Goal: Transaction & Acquisition: Purchase product/service

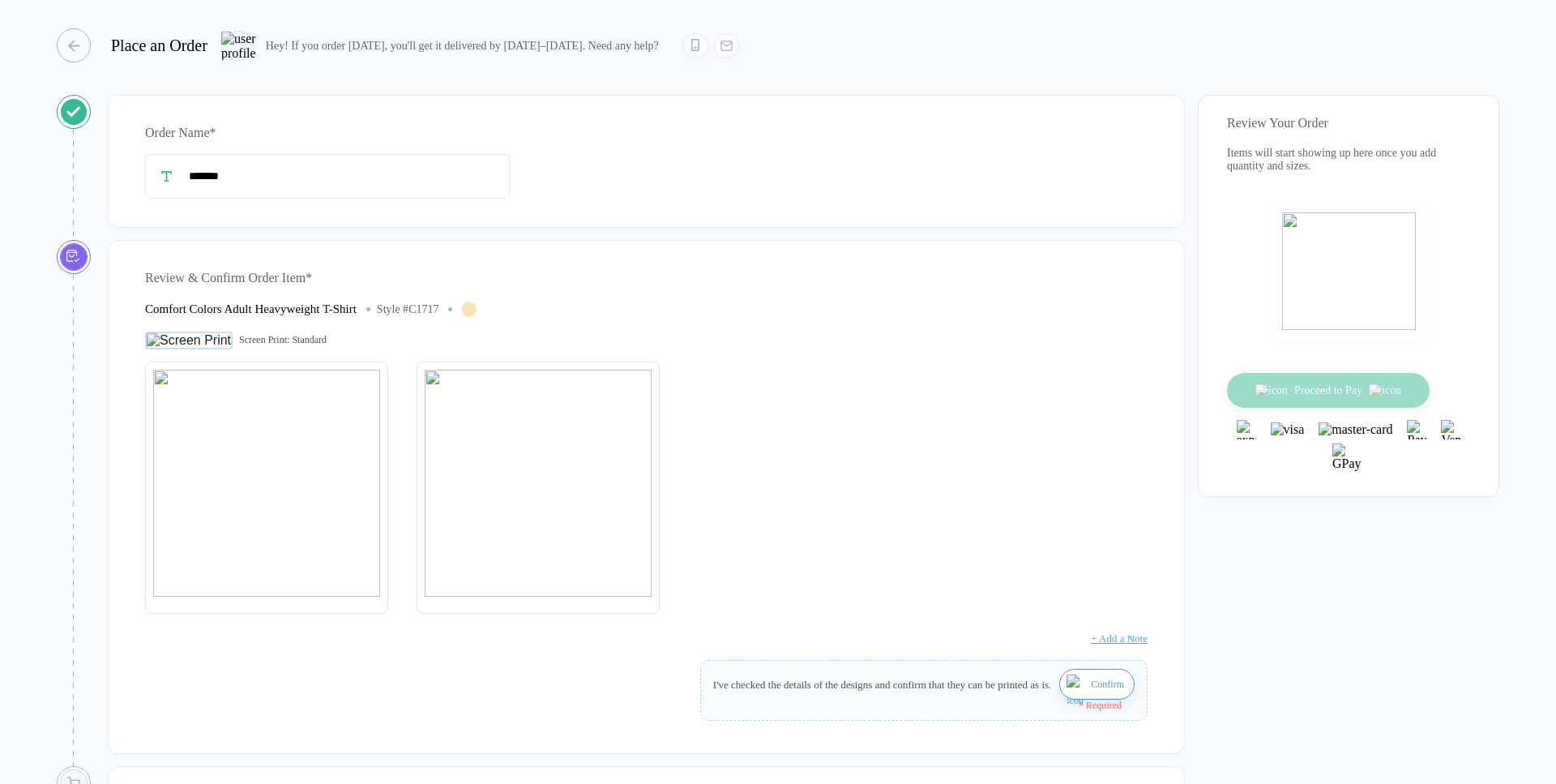
click at [1079, 703] on img "button" at bounding box center [1077, 694] width 20 height 39
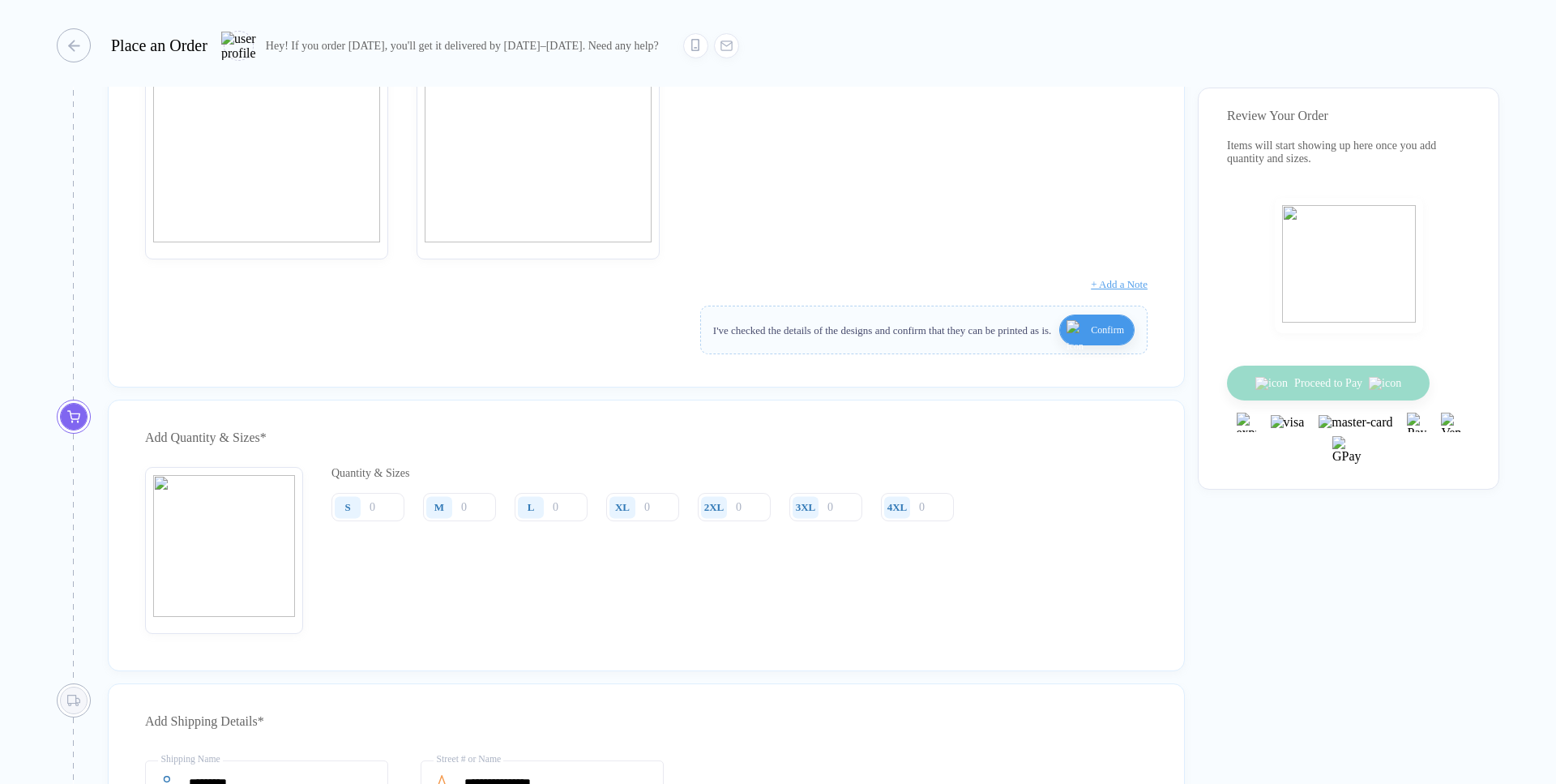
scroll to position [370, 0]
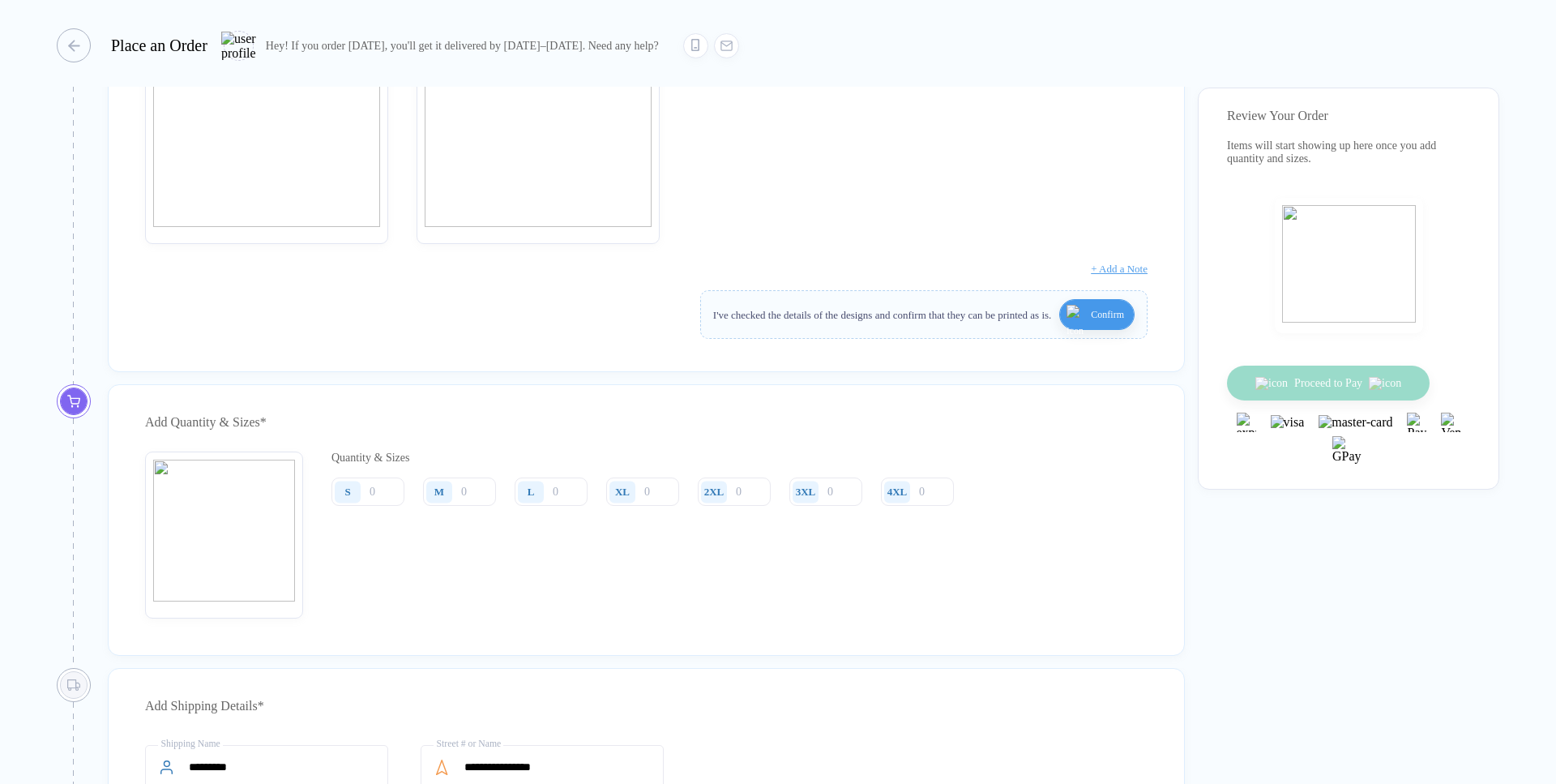
click at [366, 496] on div "S" at bounding box center [350, 492] width 37 height 28
click at [383, 506] on input "number" at bounding box center [368, 492] width 73 height 28
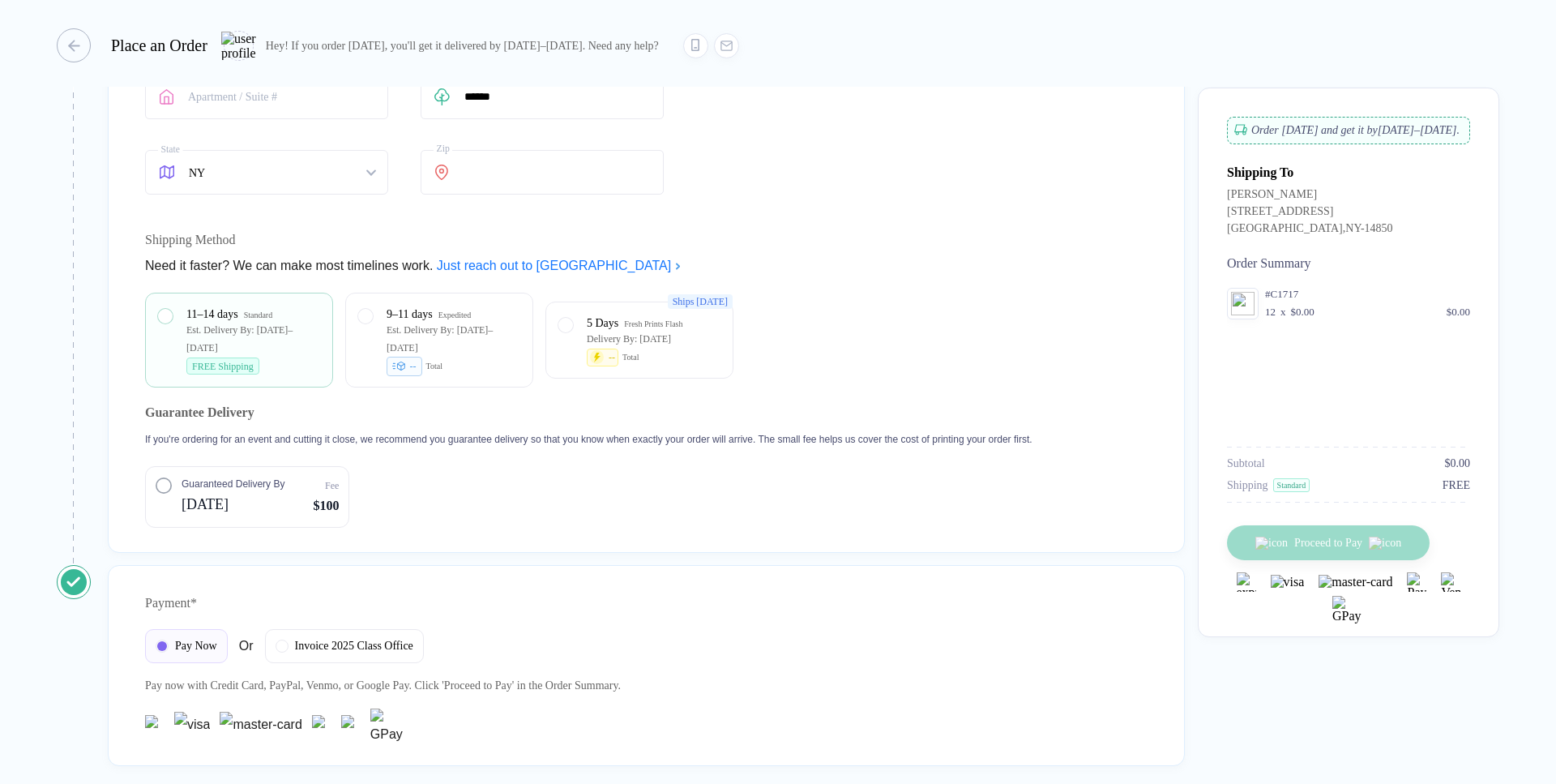
scroll to position [1210, 0]
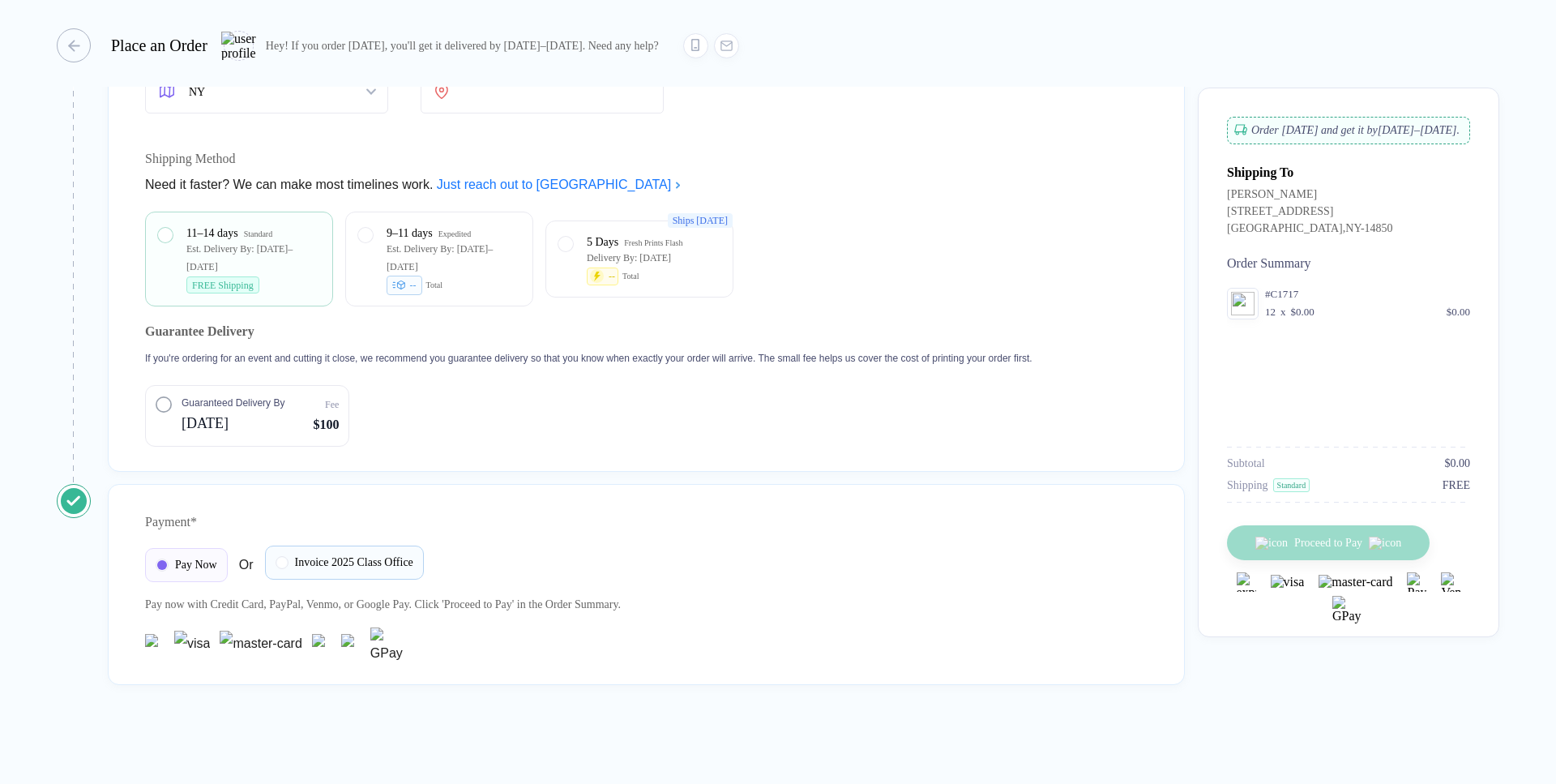
type input "12"
click at [322, 548] on div "Invoice 2025 Class Office" at bounding box center [345, 562] width 159 height 34
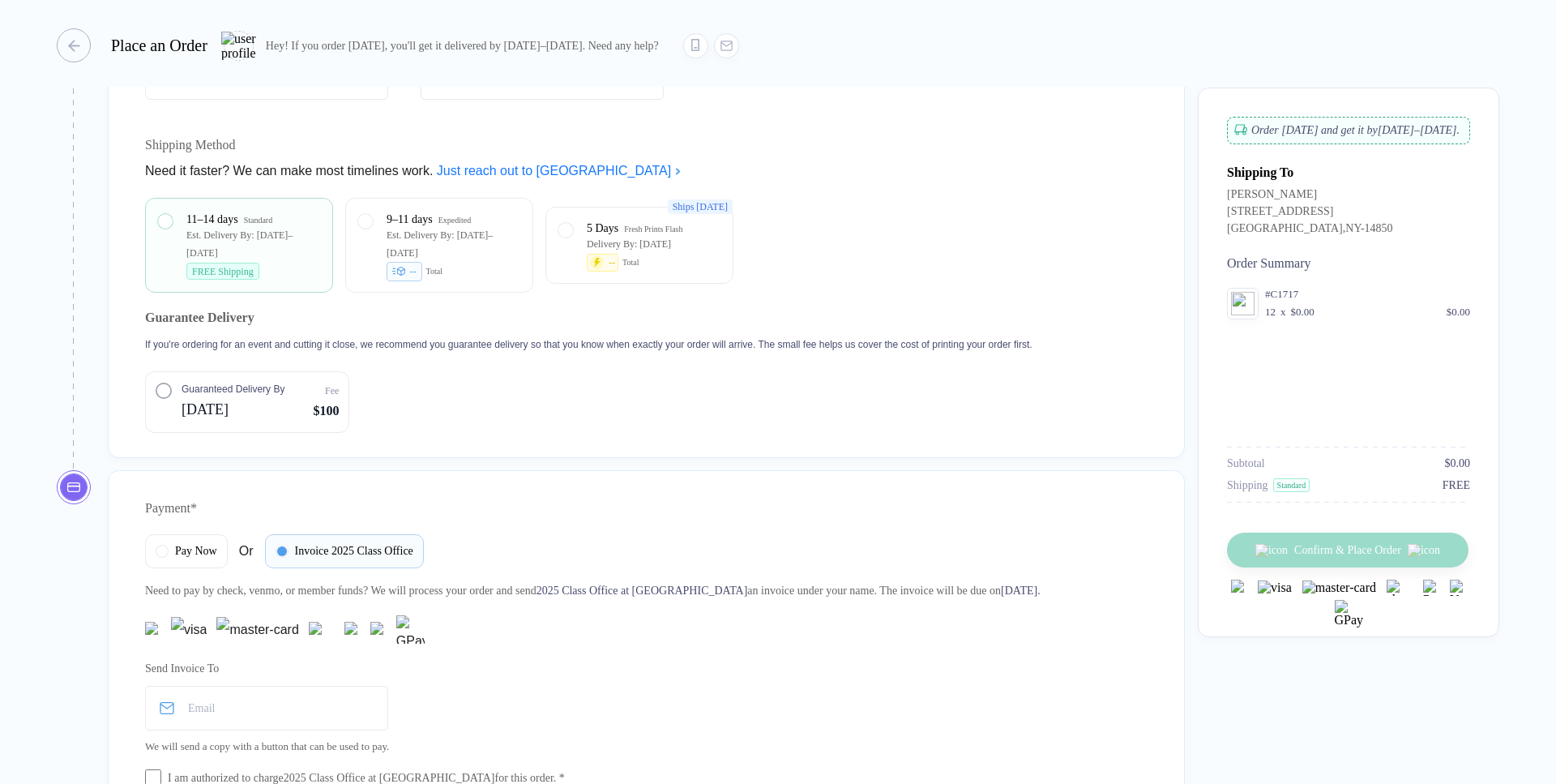
scroll to position [1371, 0]
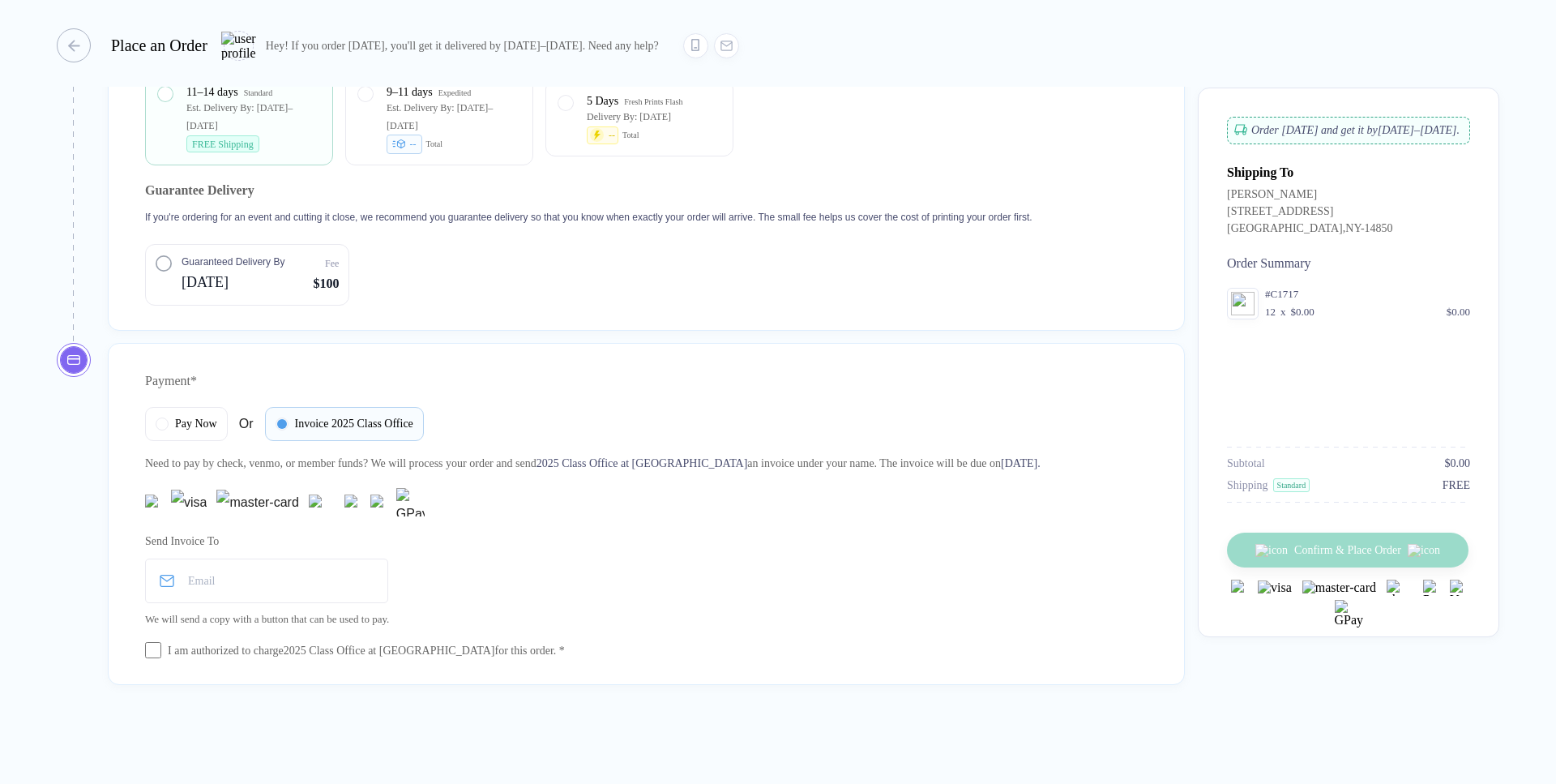
click at [158, 638] on div "Send Invoice To Email We will send a copy with a button that can be used to pay…" at bounding box center [646, 591] width 1003 height 135
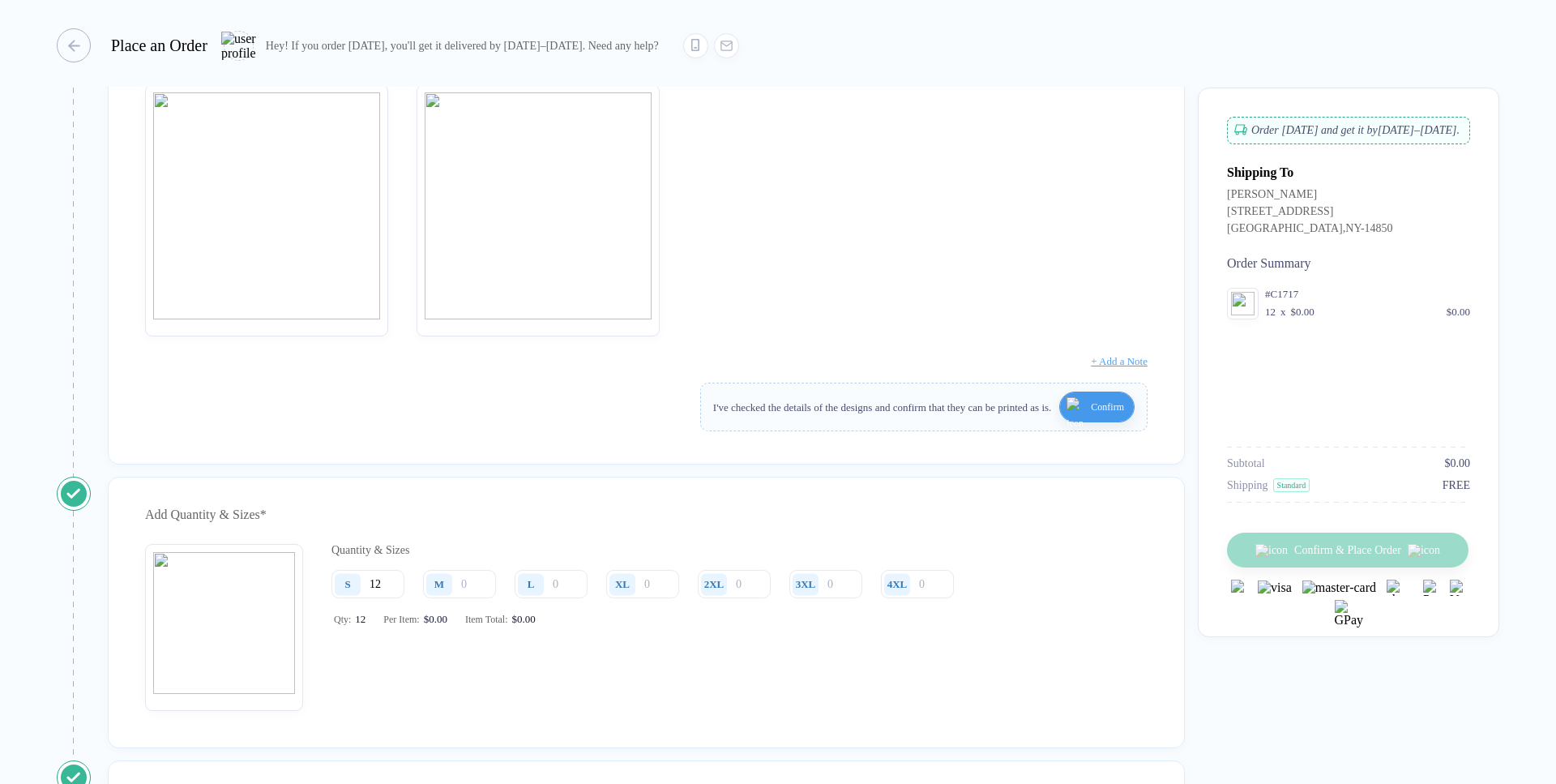
scroll to position [0, 0]
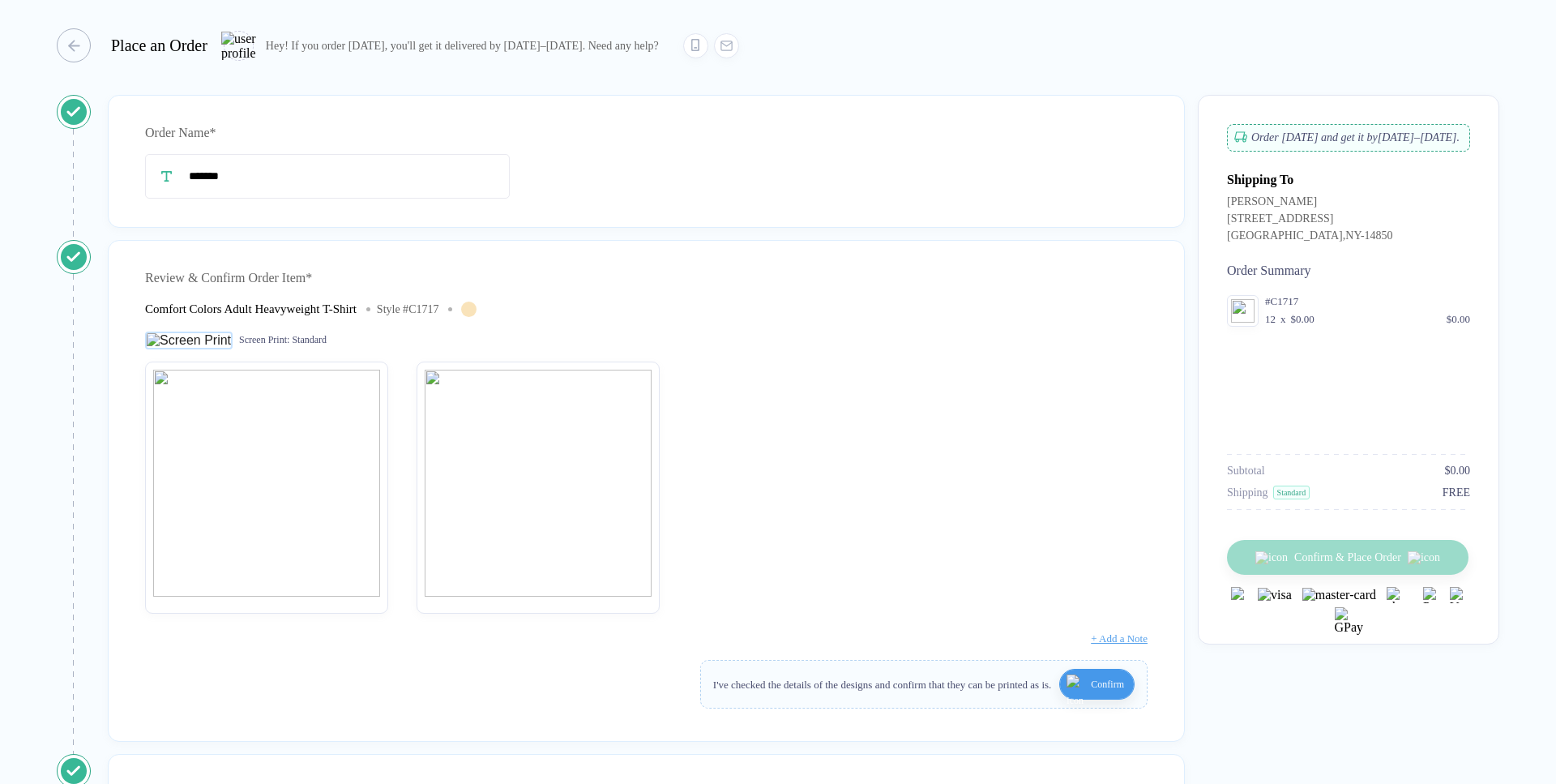
click at [148, 304] on div "Comfort Colors Adult Heavyweight T-Shirt" at bounding box center [250, 309] width 211 height 14
drag, startPoint x: 148, startPoint y: 304, endPoint x: 398, endPoint y: 250, distance: 255.8
click at [331, 303] on div "Comfort Colors Adult Heavyweight T-Shirt" at bounding box center [250, 309] width 211 height 14
click at [479, 313] on div "Comfort Colors Adult Heavyweight T-Shirt Style # C1717" at bounding box center [312, 309] width 334 height 20
click at [83, 47] on div "button" at bounding box center [65, 45] width 34 height 34
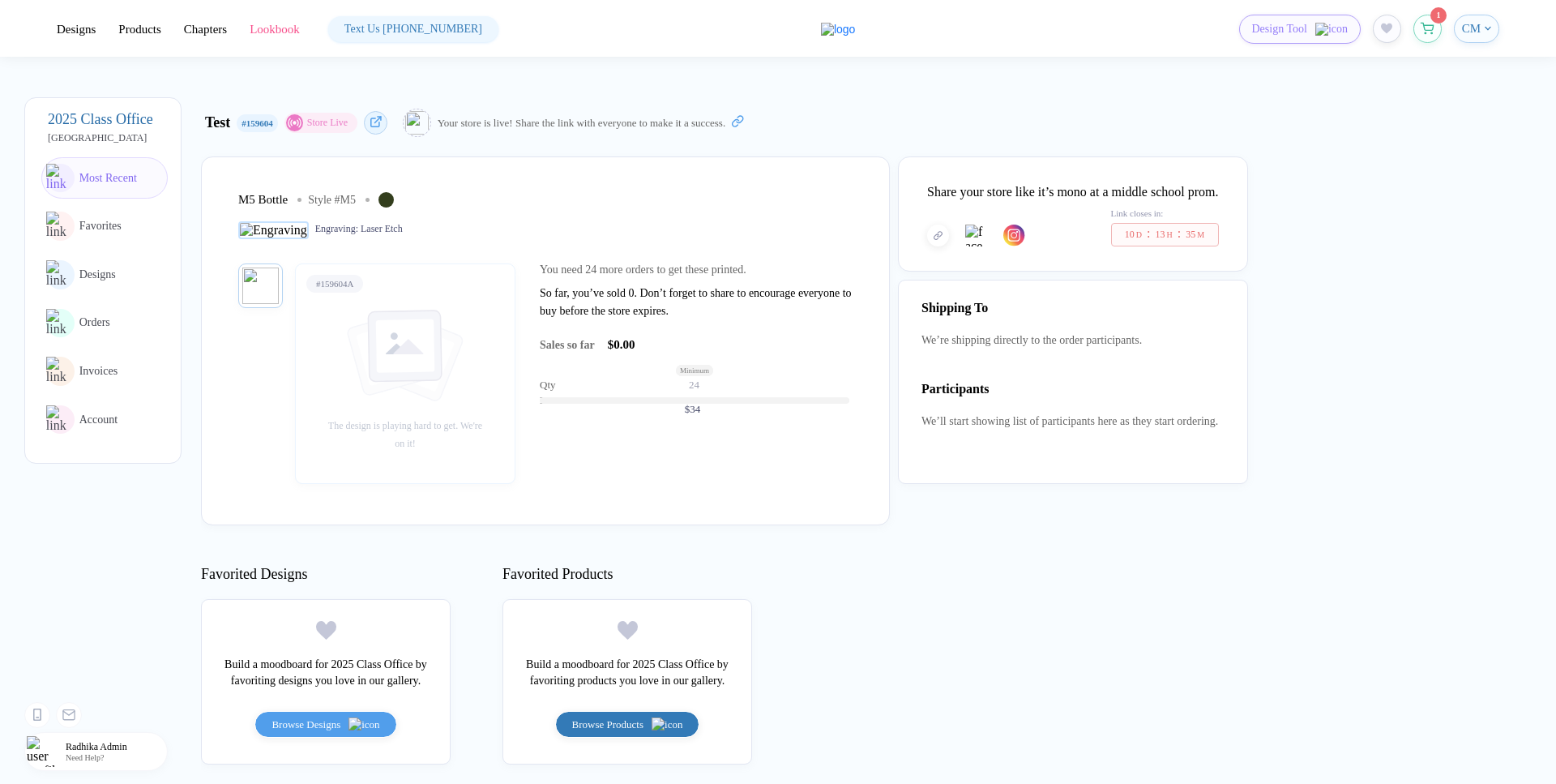
scroll to position [277, 0]
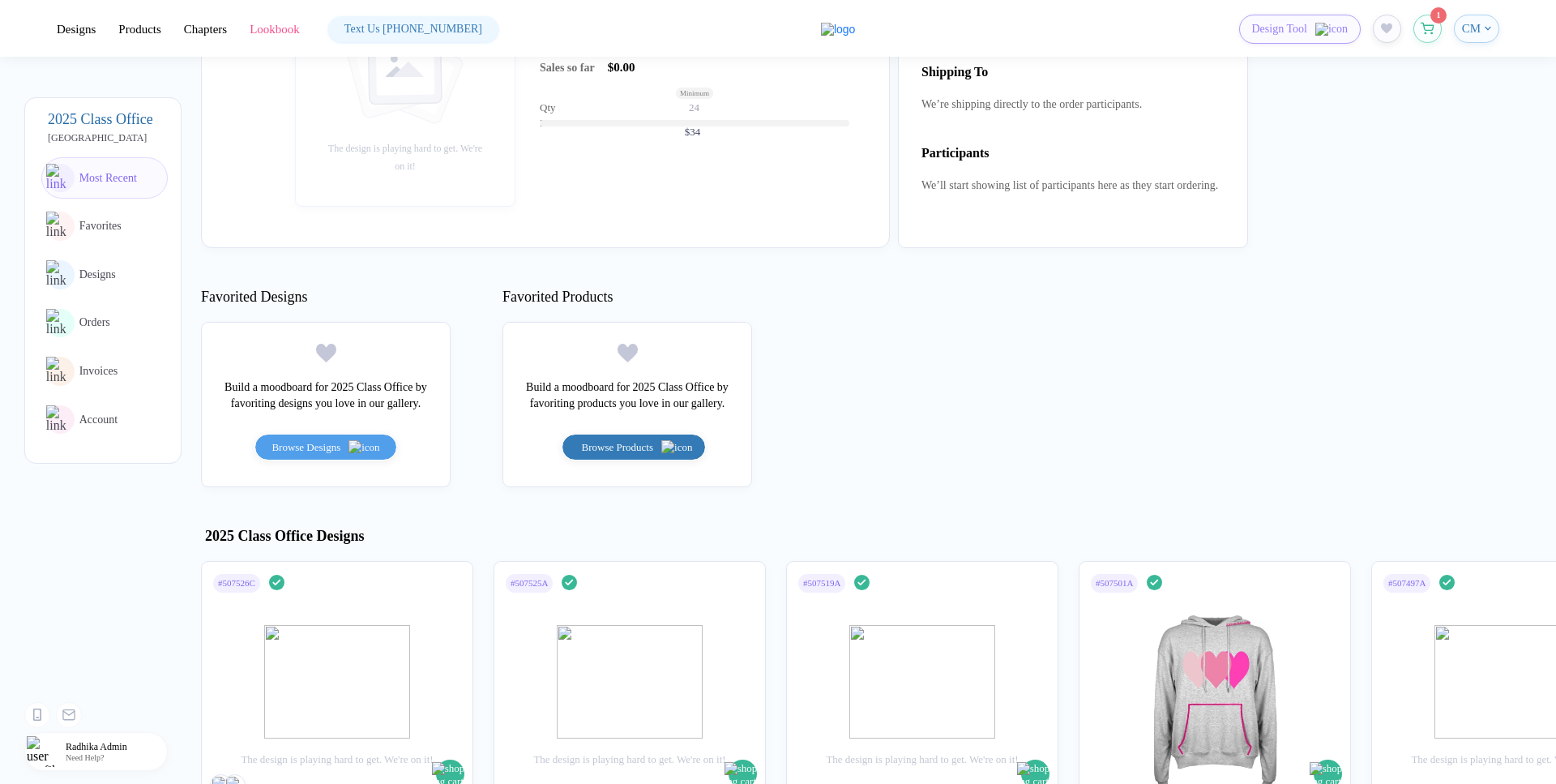
click at [640, 460] on button "Browse Products" at bounding box center [634, 447] width 145 height 27
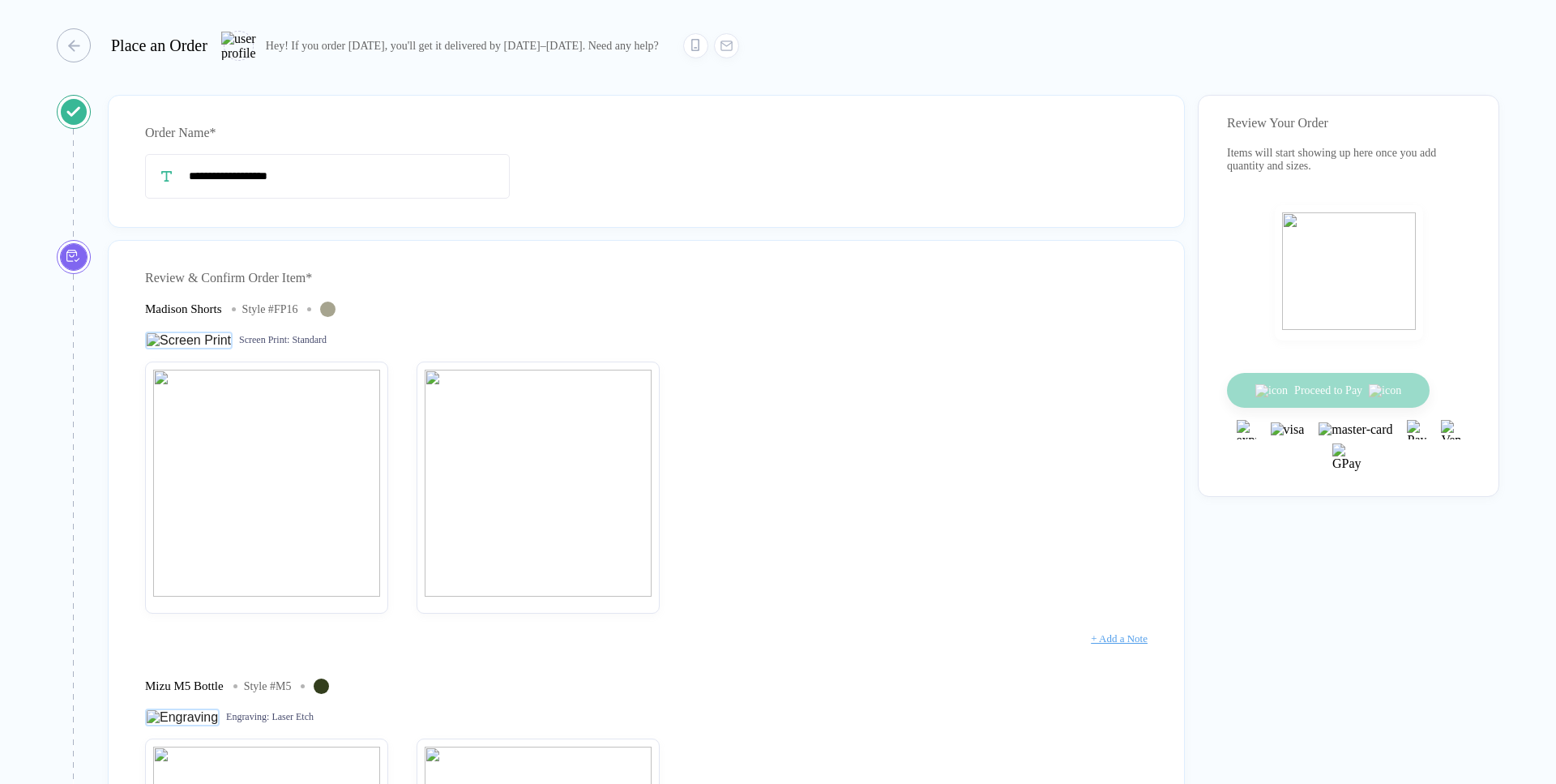
scroll to position [647, 0]
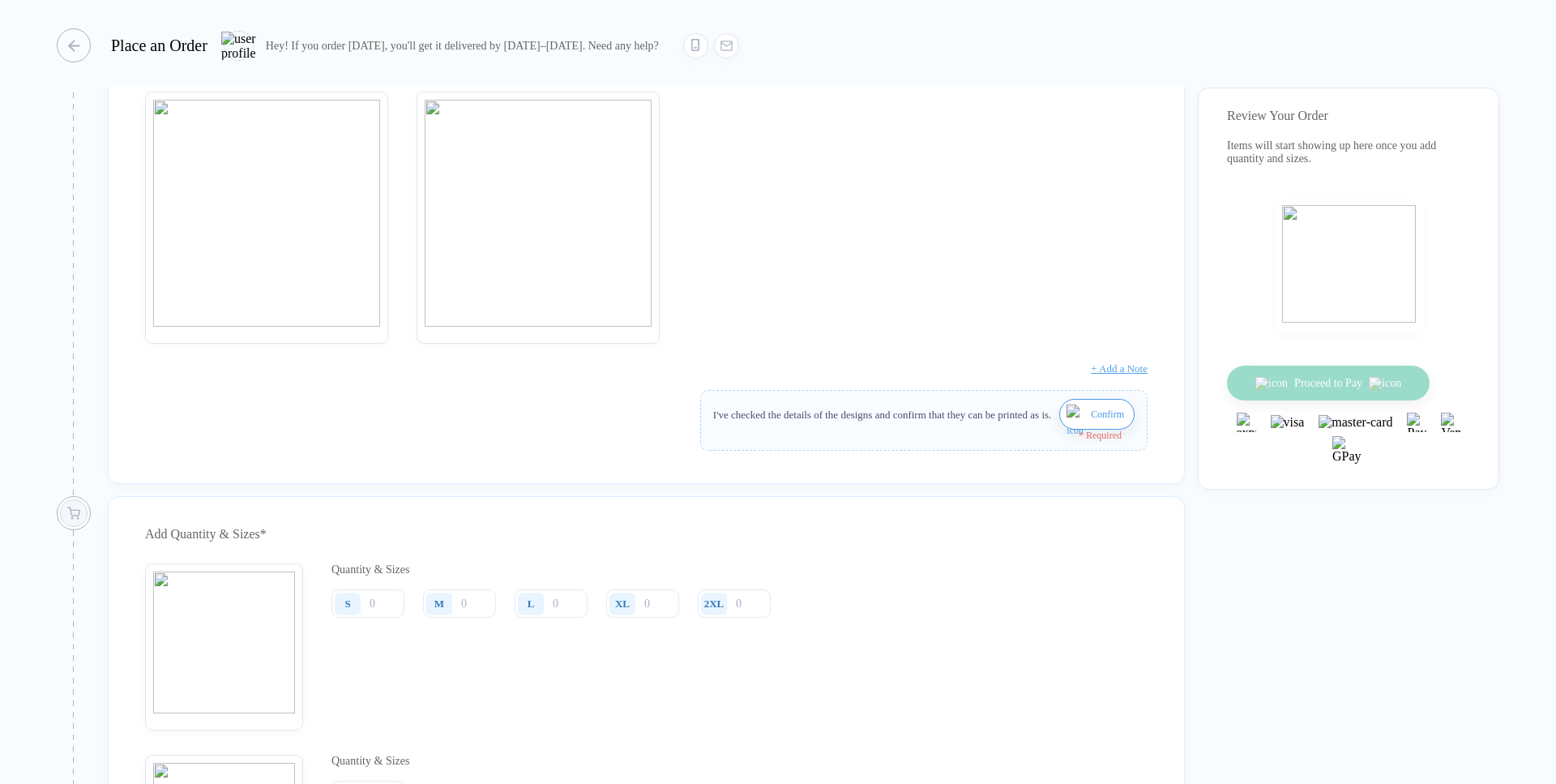
click at [1094, 427] on span "Confirm" at bounding box center [1108, 414] width 34 height 26
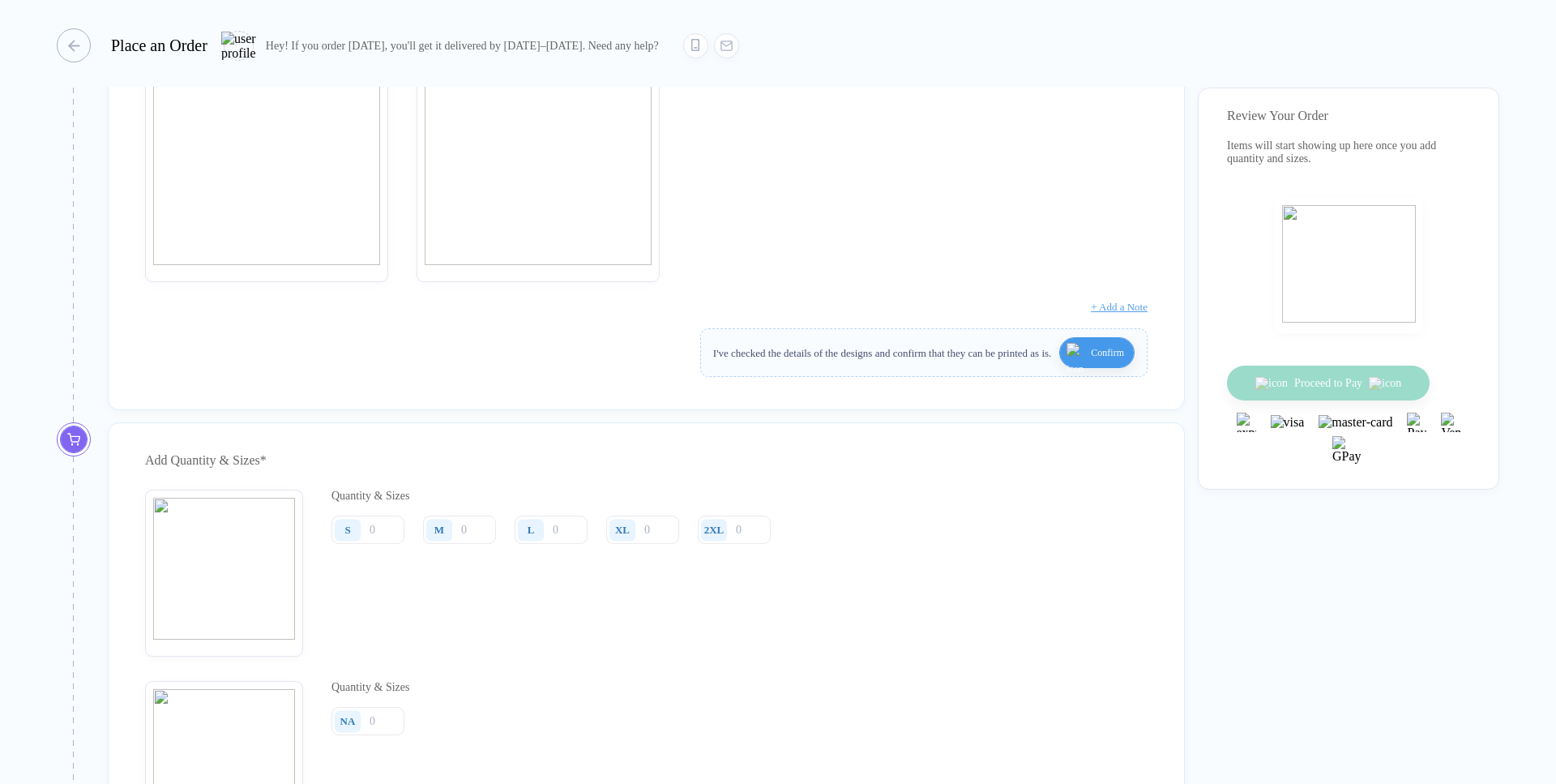
scroll to position [739, 0]
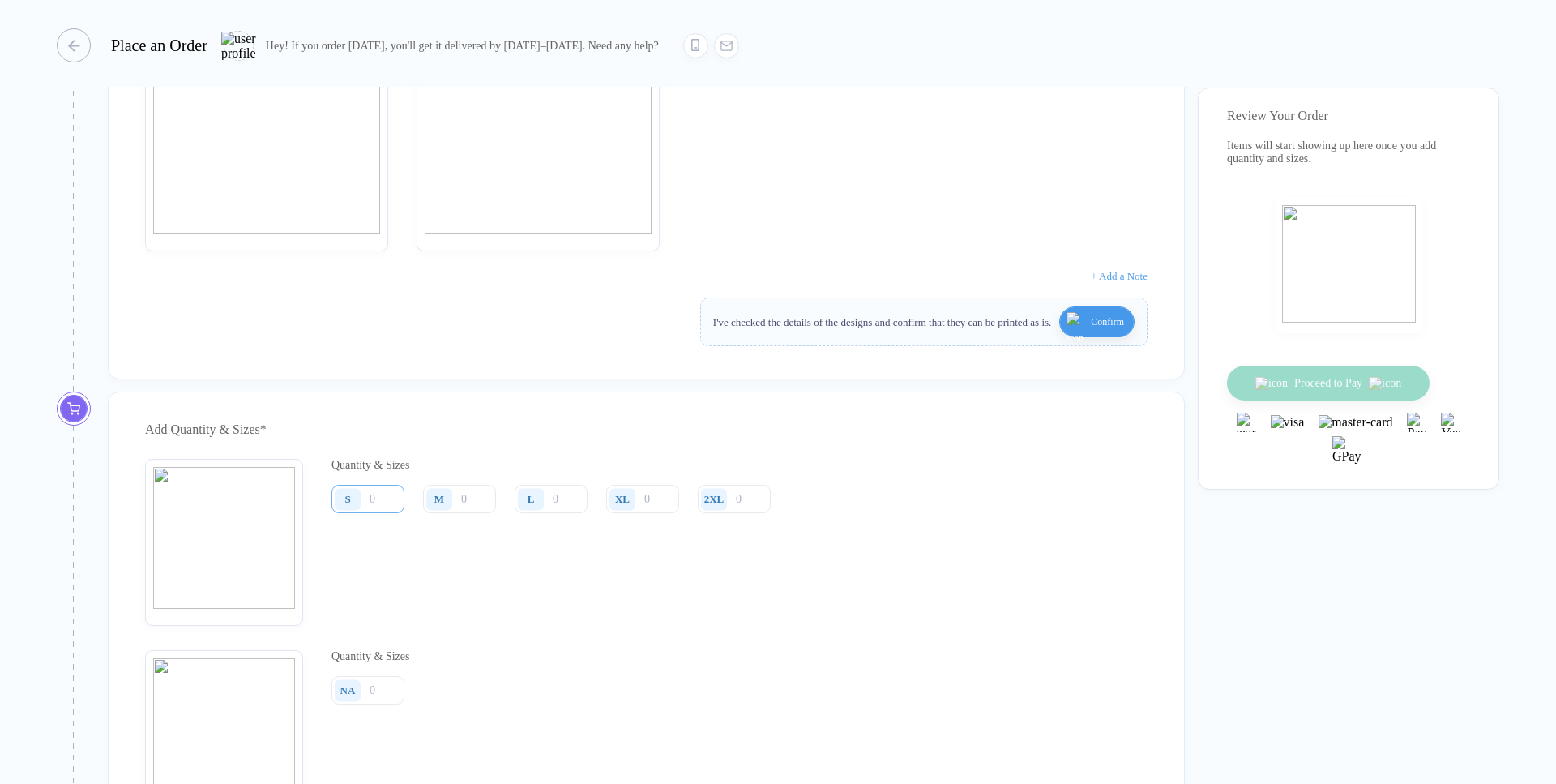
click at [383, 513] on input "number" at bounding box center [368, 499] width 73 height 28
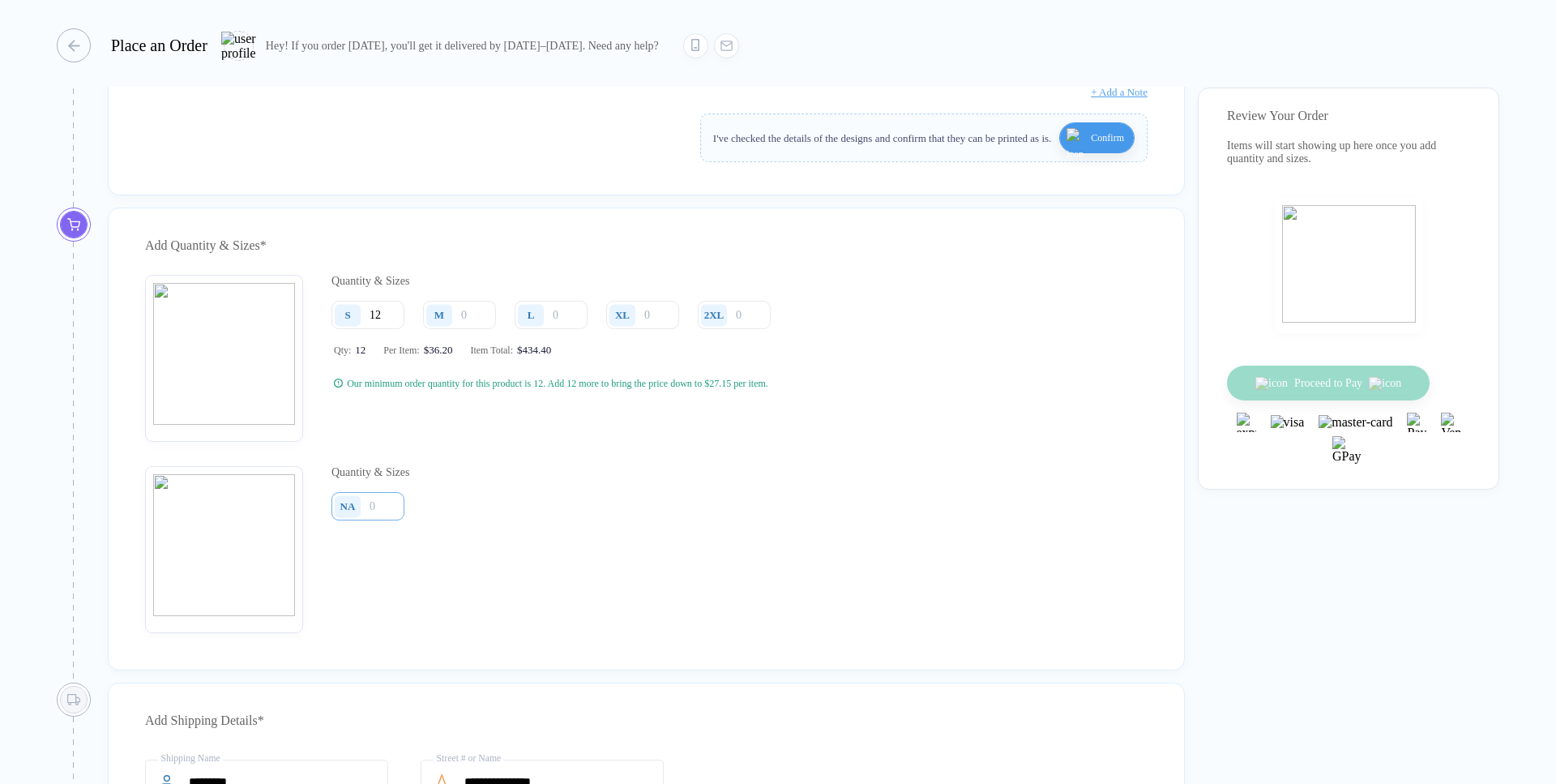
scroll to position [924, 0]
type input "12"
click at [377, 520] on input "number" at bounding box center [368, 505] width 73 height 28
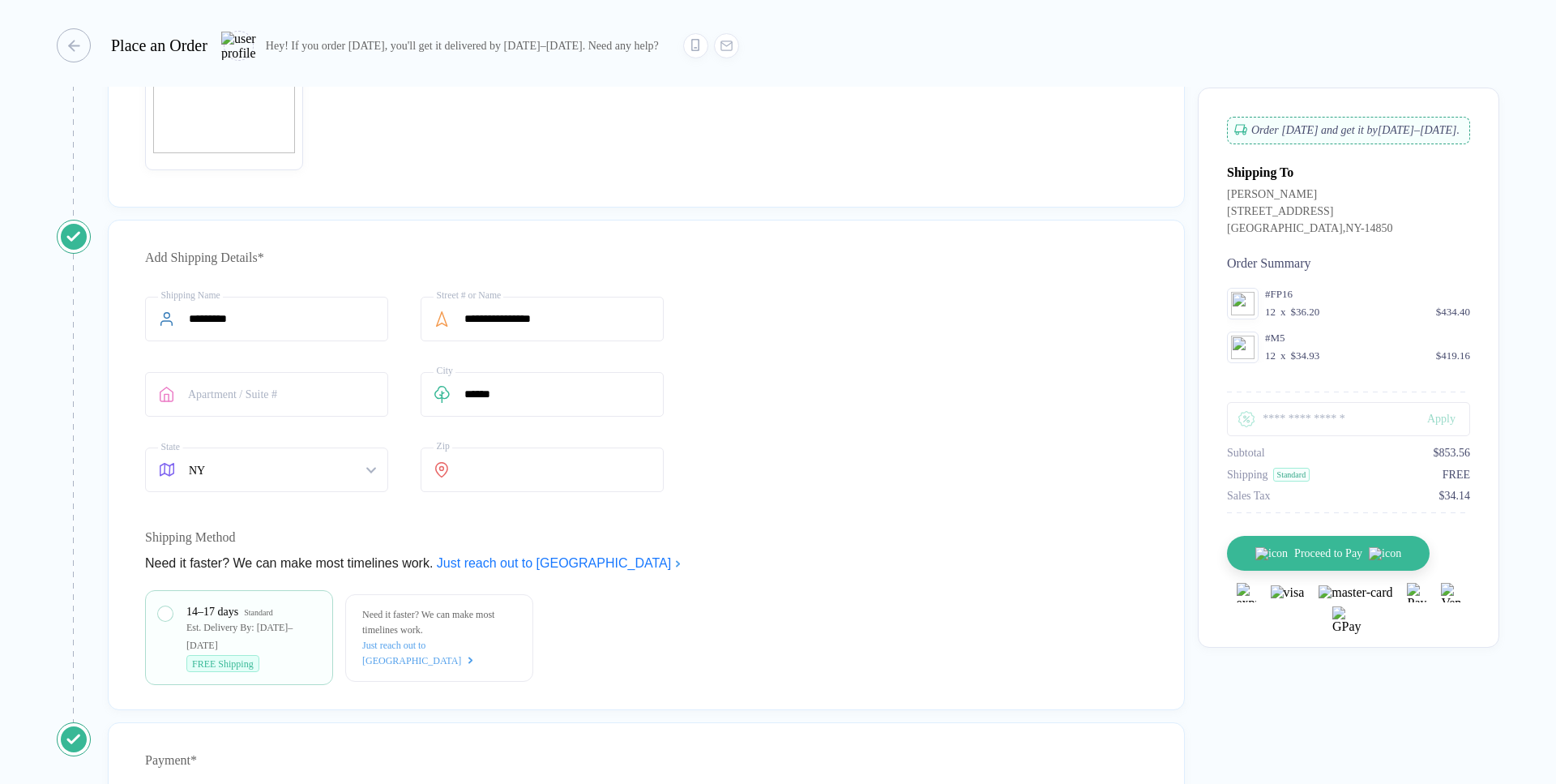
scroll to position [1624, 0]
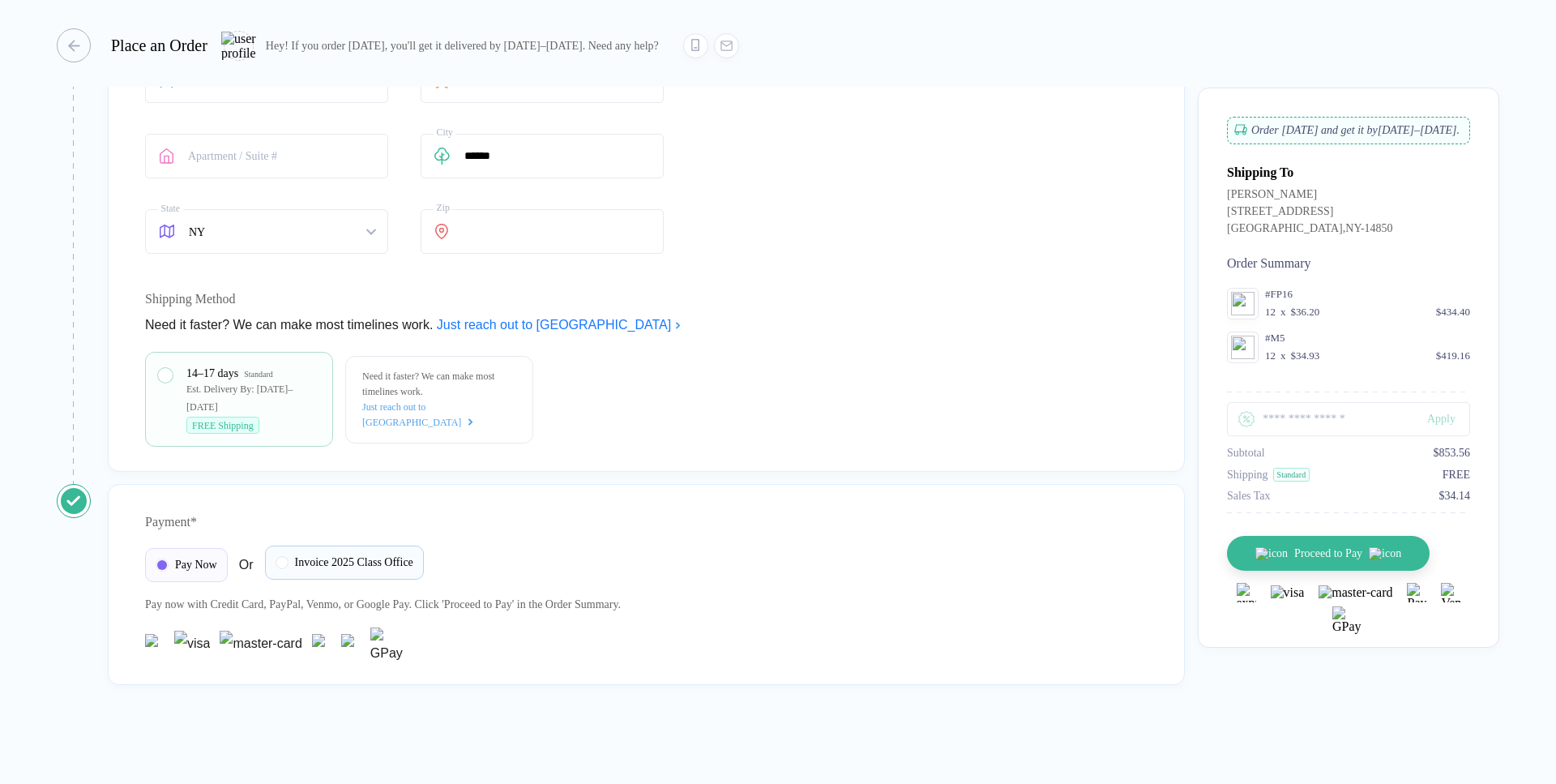
type input "12"
click at [343, 558] on span "Invoice 2025 Class Office" at bounding box center [354, 562] width 118 height 13
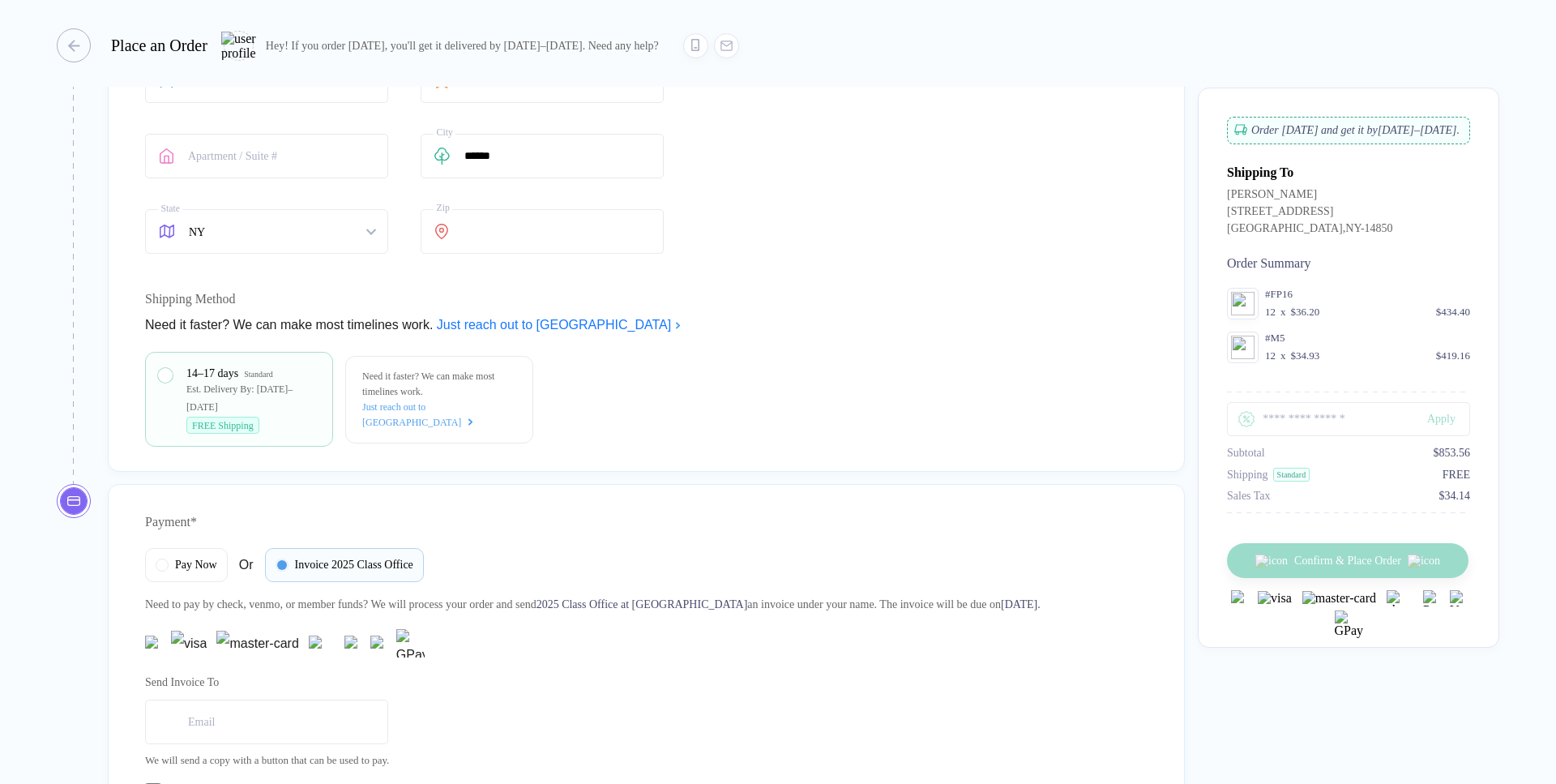
scroll to position [1785, 0]
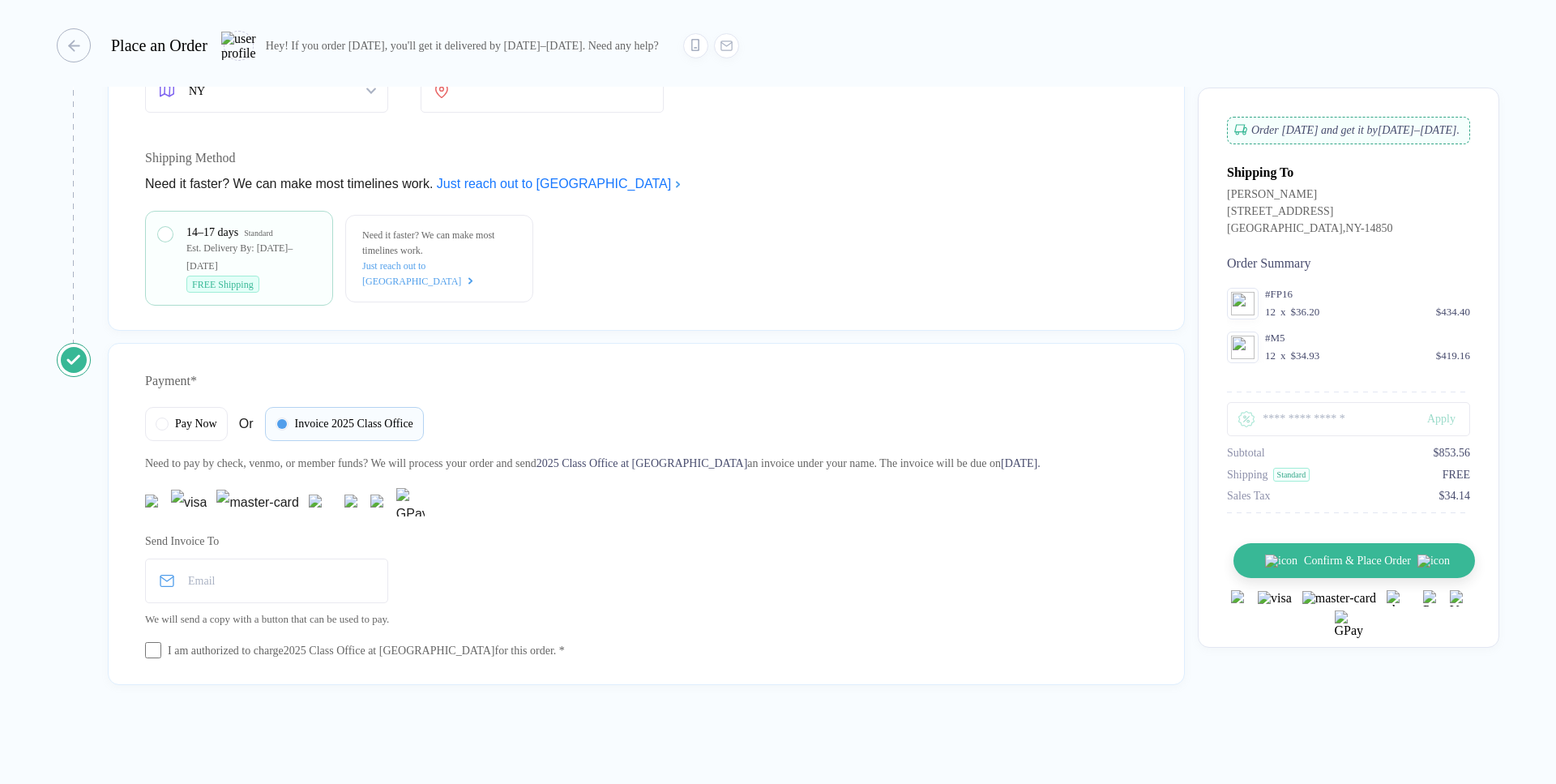
click at [1392, 563] on button "Confirm & Place Order" at bounding box center [1354, 560] width 241 height 34
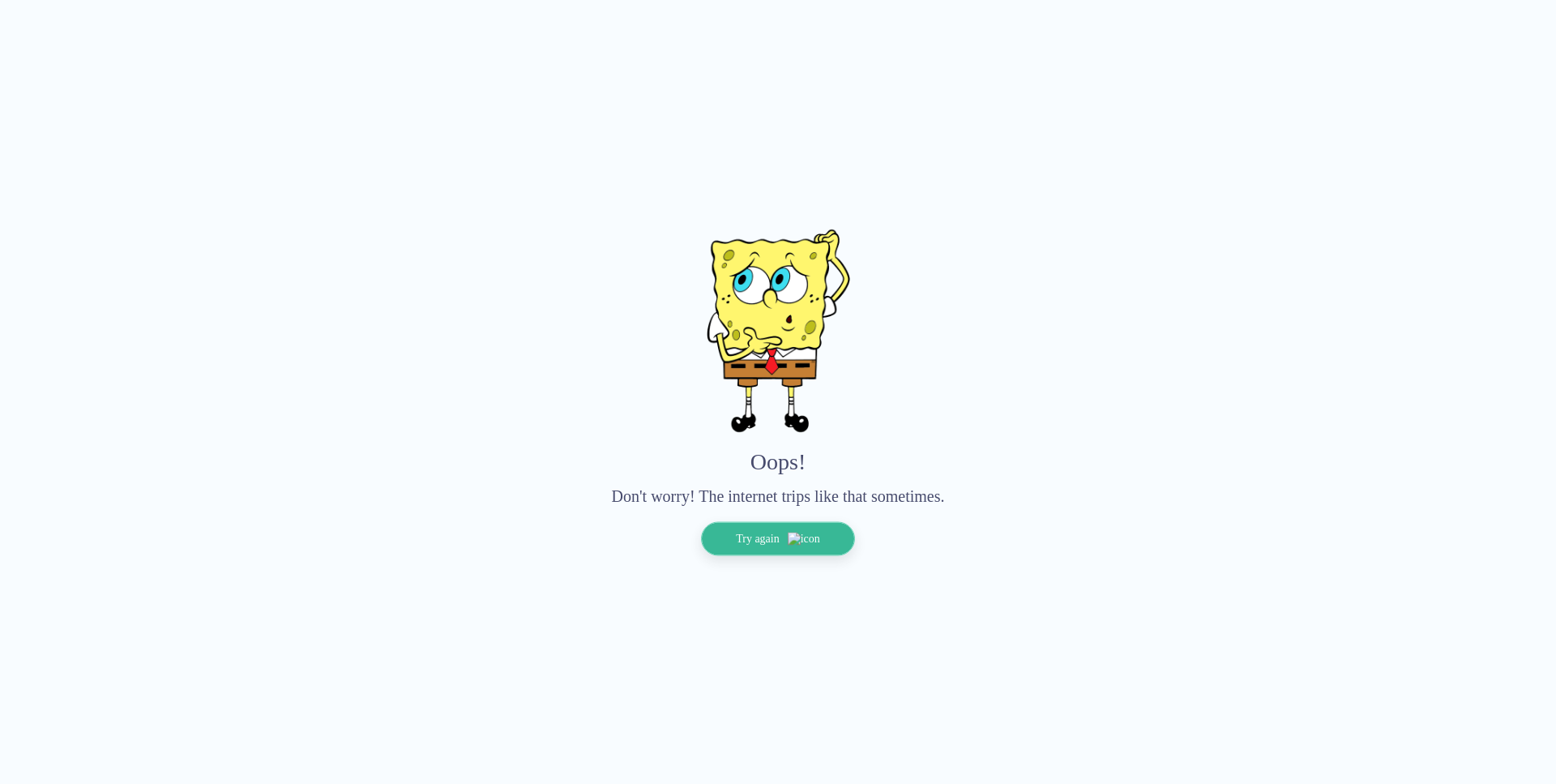
click at [833, 552] on button "Try again" at bounding box center [778, 538] width 154 height 34
